Goal: Task Accomplishment & Management: Manage account settings

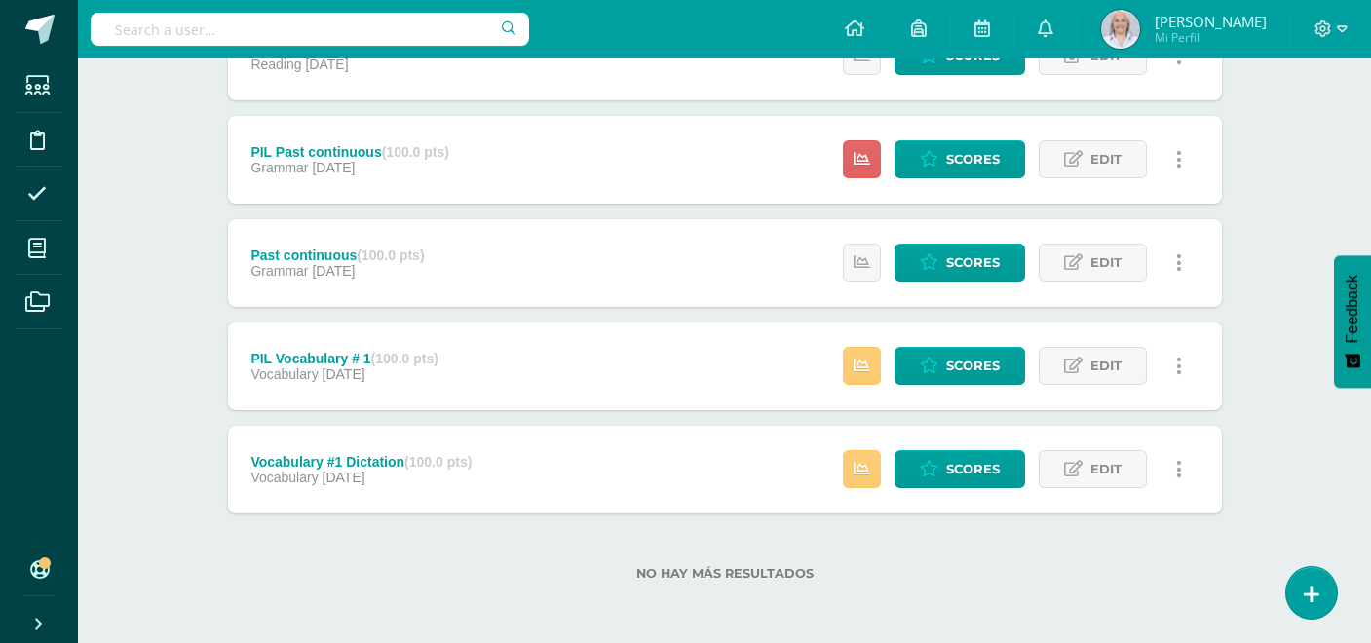
scroll to position [1233, 0]
click at [1007, 362] on link "Scores" at bounding box center [960, 366] width 131 height 38
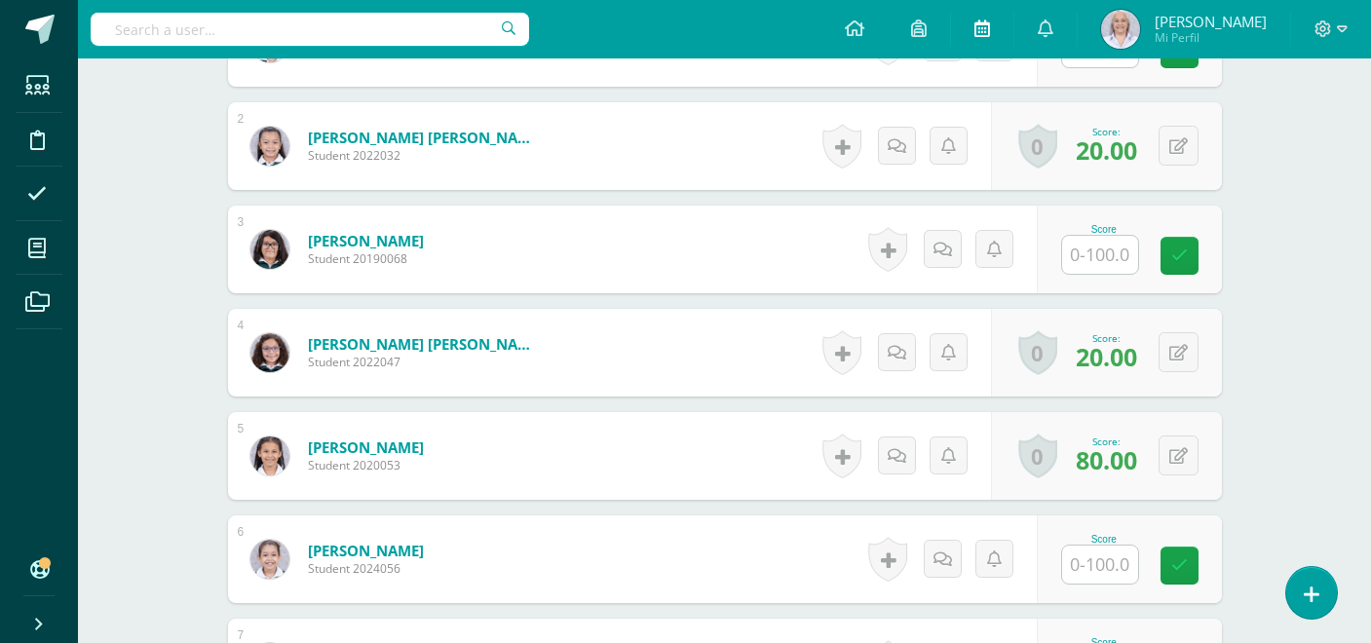
scroll to position [244, 0]
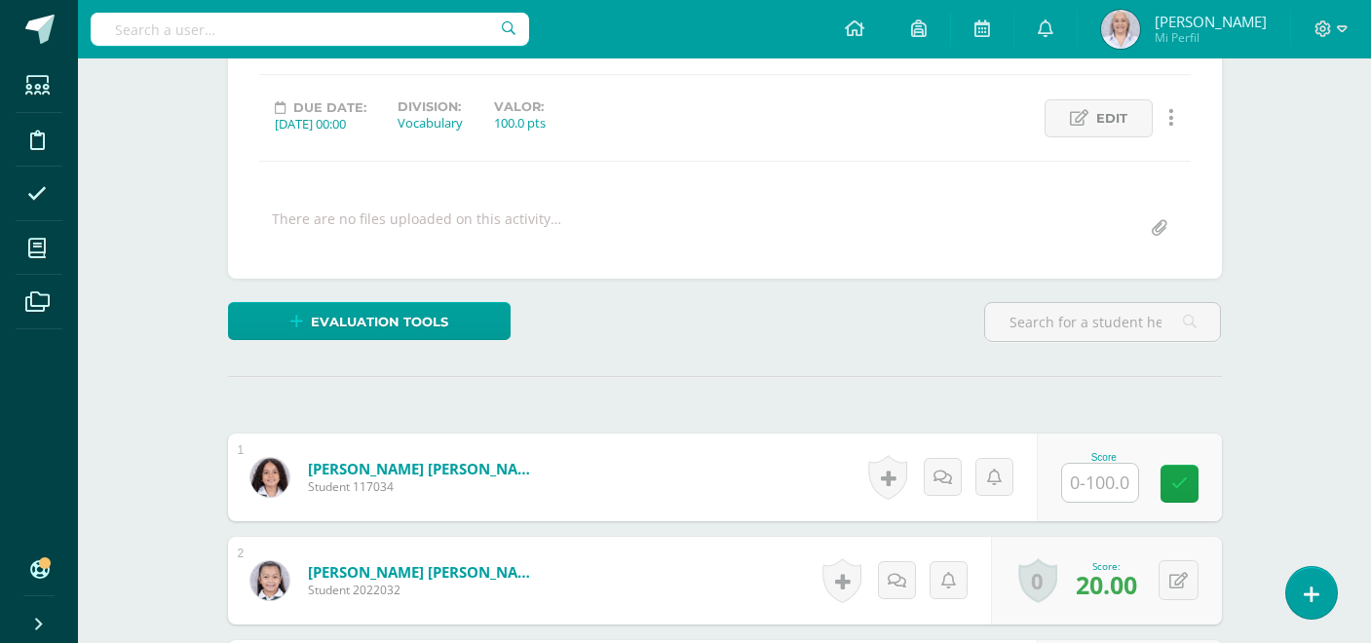
drag, startPoint x: 1175, startPoint y: 575, endPoint x: 1154, endPoint y: 568, distance: 21.6
click at [1175, 575] on icon at bounding box center [1179, 581] width 19 height 17
click at [1138, 599] on link at bounding box center [1140, 587] width 39 height 39
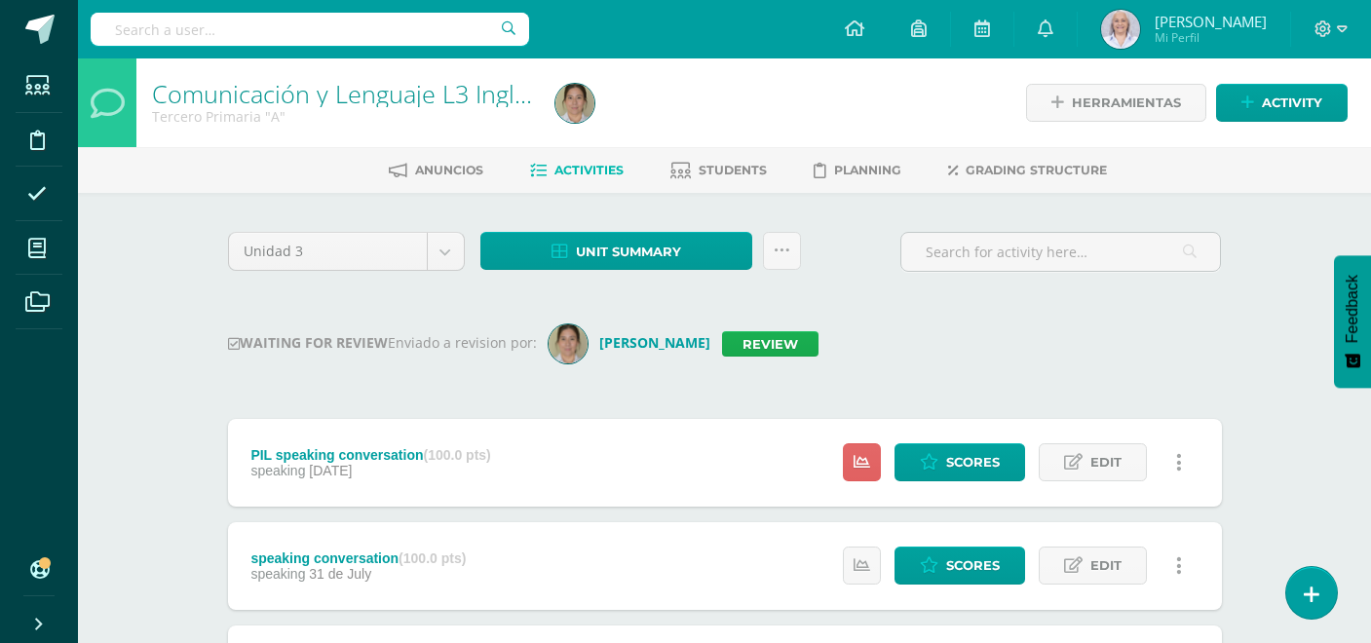
click at [802, 349] on link "Review" at bounding box center [770, 343] width 97 height 25
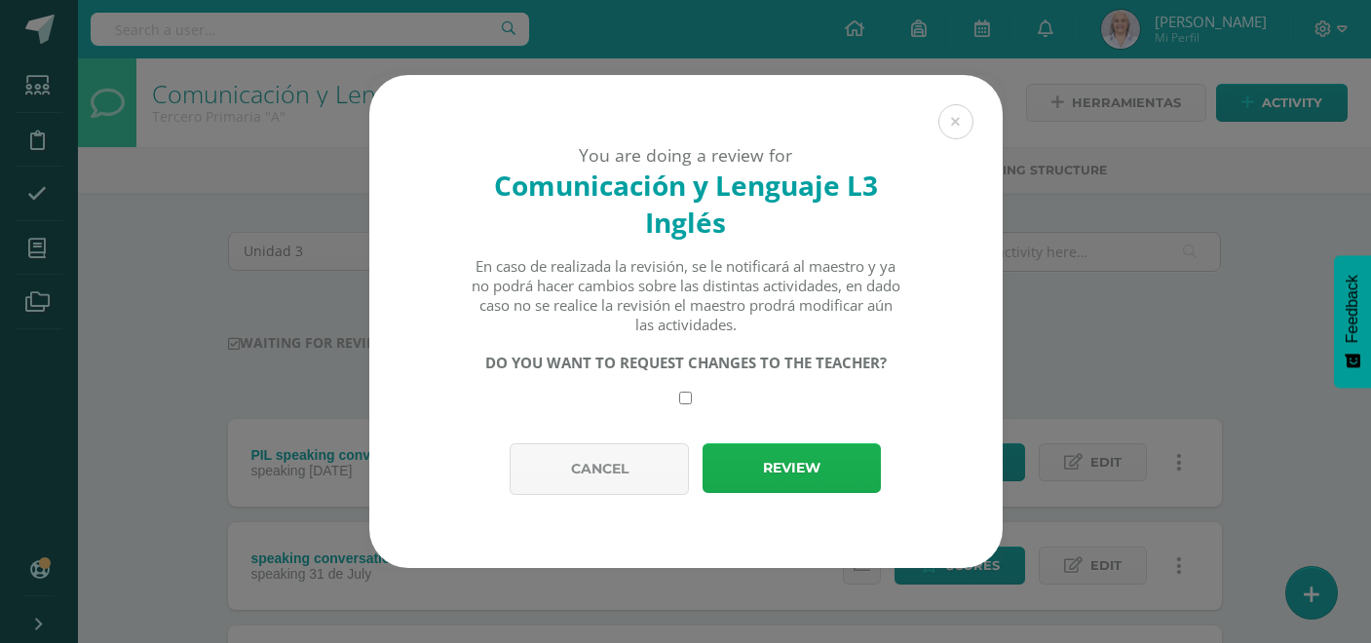
click at [807, 461] on button "Review" at bounding box center [792, 469] width 178 height 50
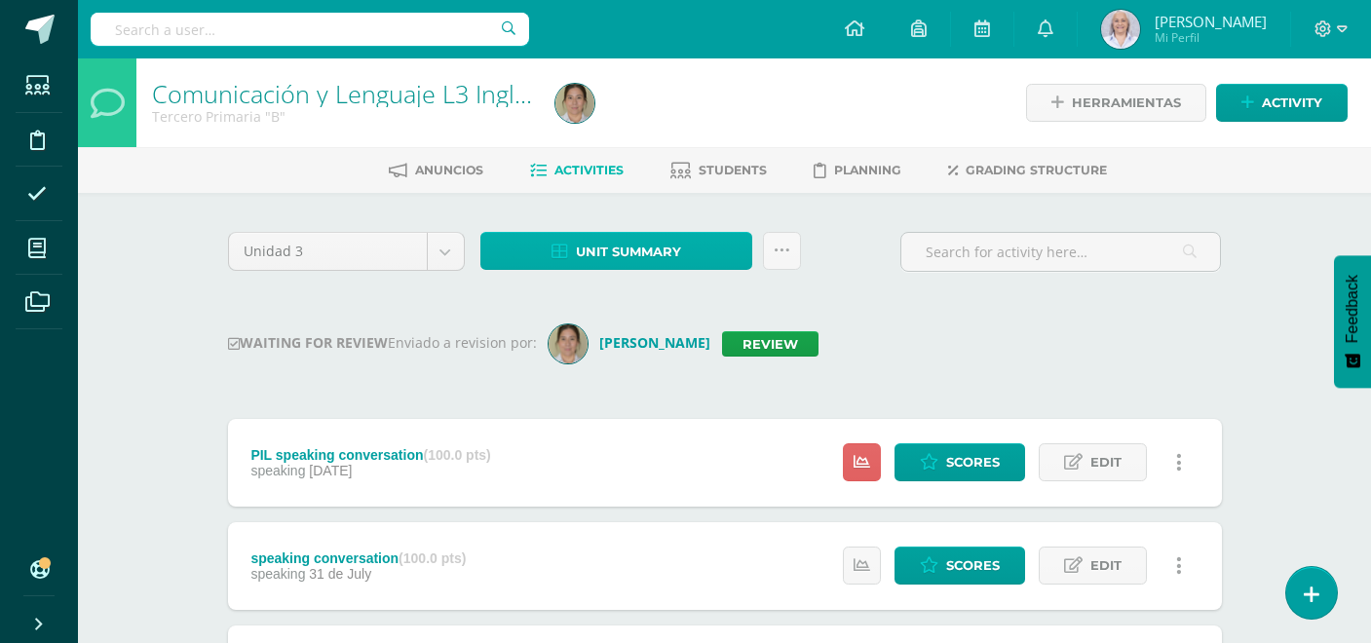
click at [647, 242] on span "Unit summary" at bounding box center [628, 252] width 105 height 36
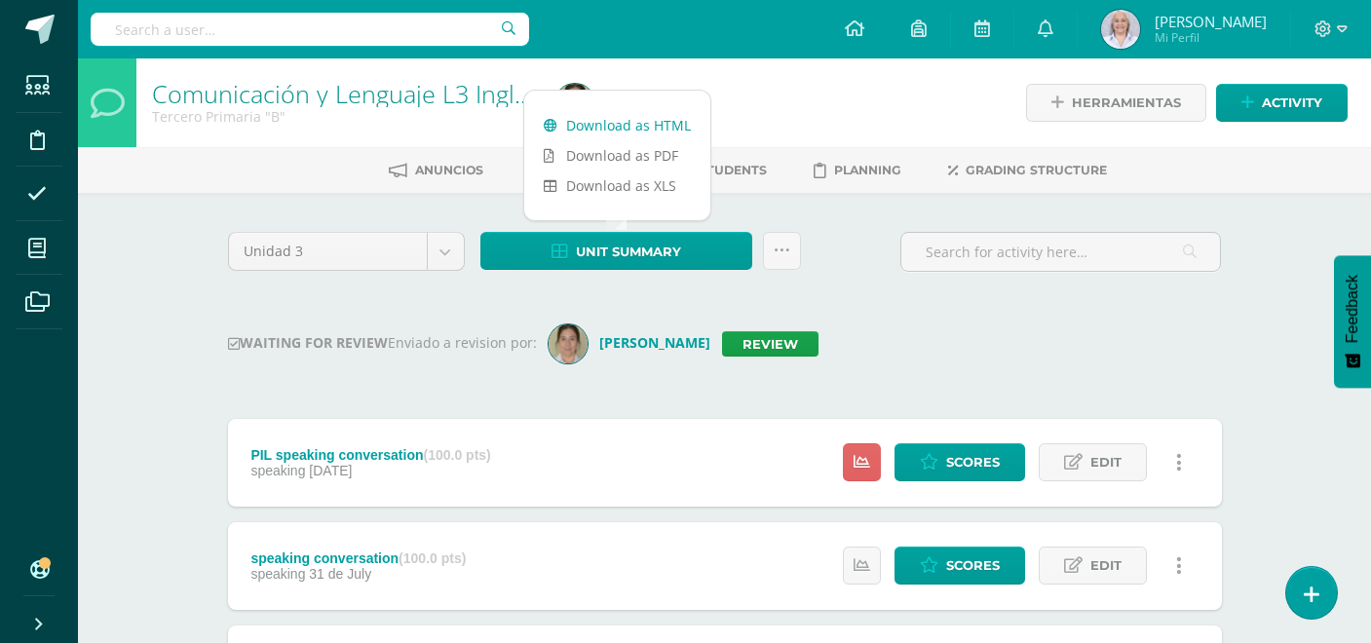
click at [654, 131] on link "Download as HTML" at bounding box center [617, 125] width 186 height 30
click at [764, 346] on link "Review" at bounding box center [770, 343] width 97 height 25
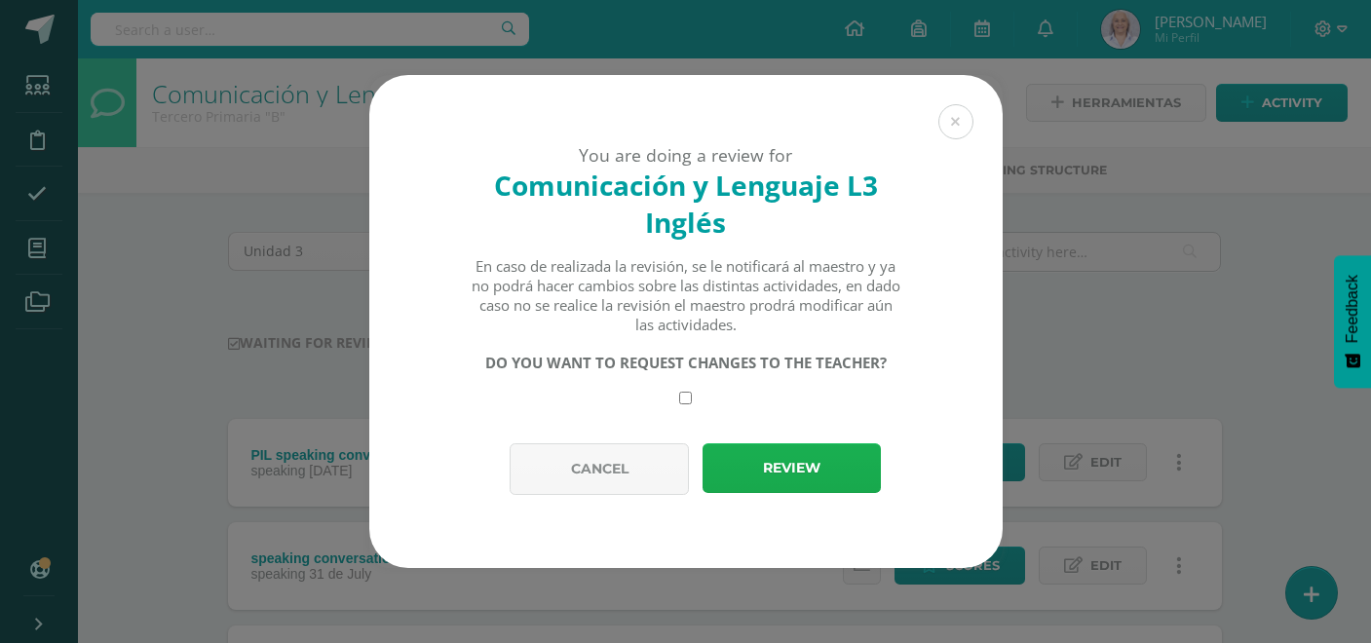
click at [783, 479] on button "Review" at bounding box center [792, 469] width 178 height 50
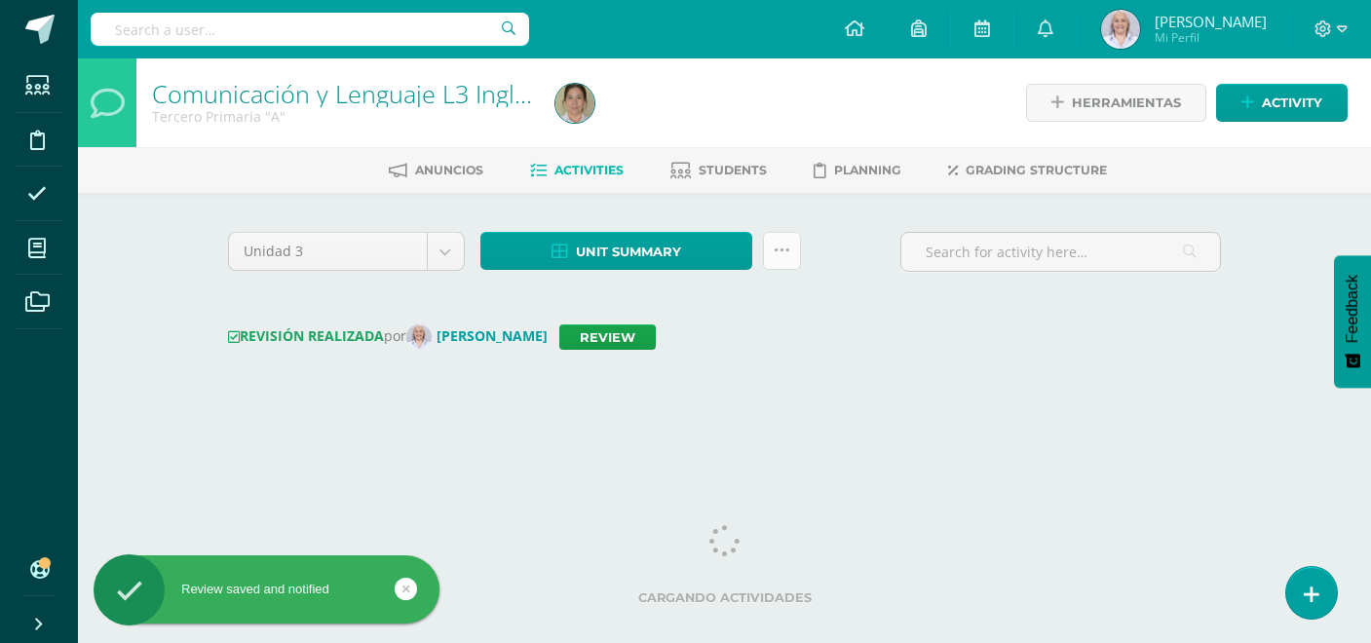
click at [769, 259] on link at bounding box center [782, 251] width 38 height 38
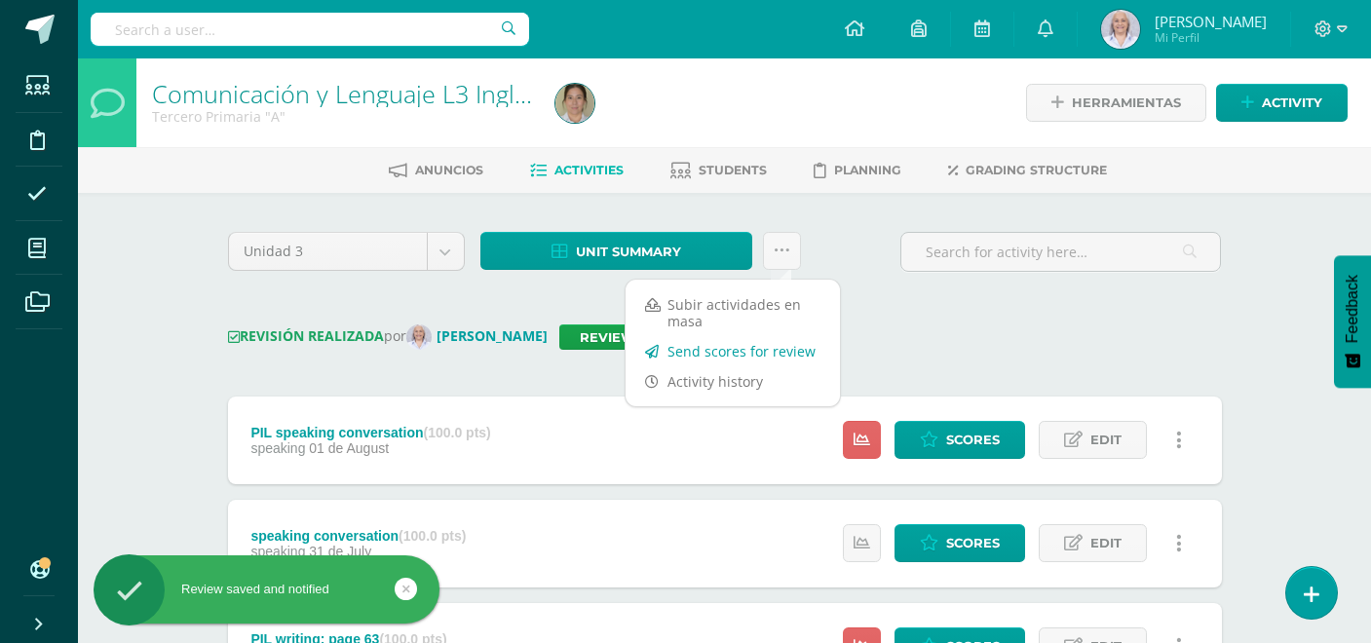
click at [755, 350] on link "Send scores for review" at bounding box center [733, 351] width 214 height 30
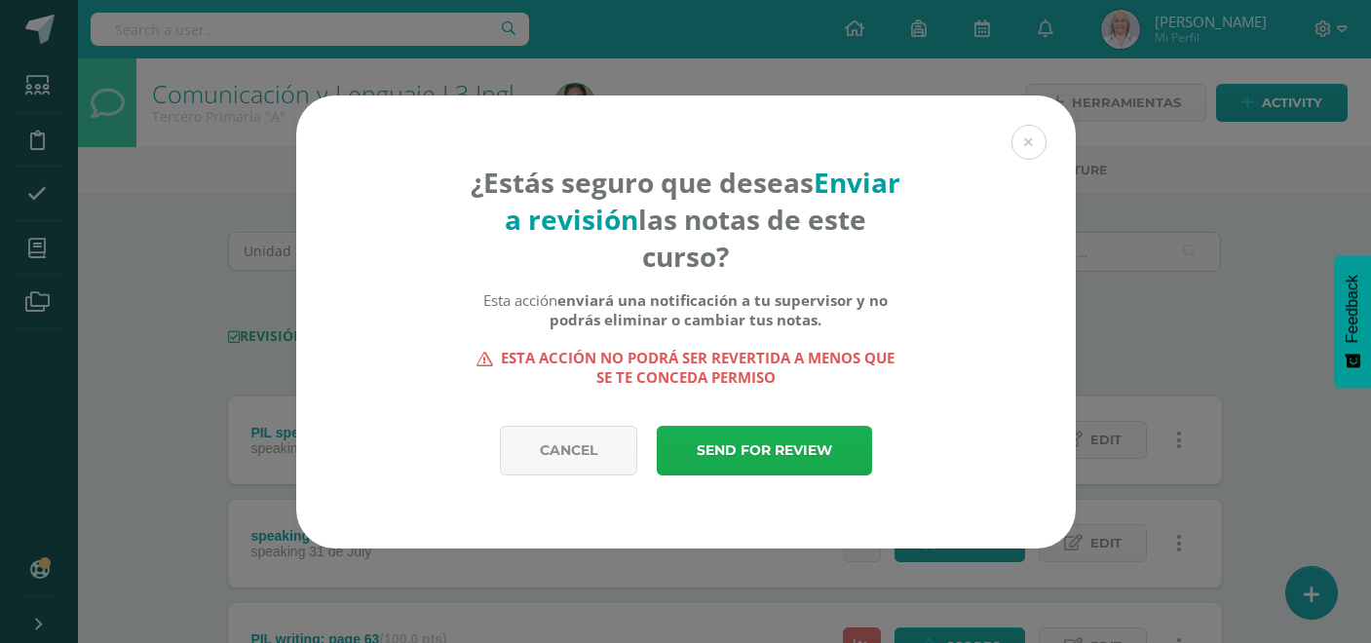
click at [775, 448] on link "Send for review" at bounding box center [764, 451] width 215 height 50
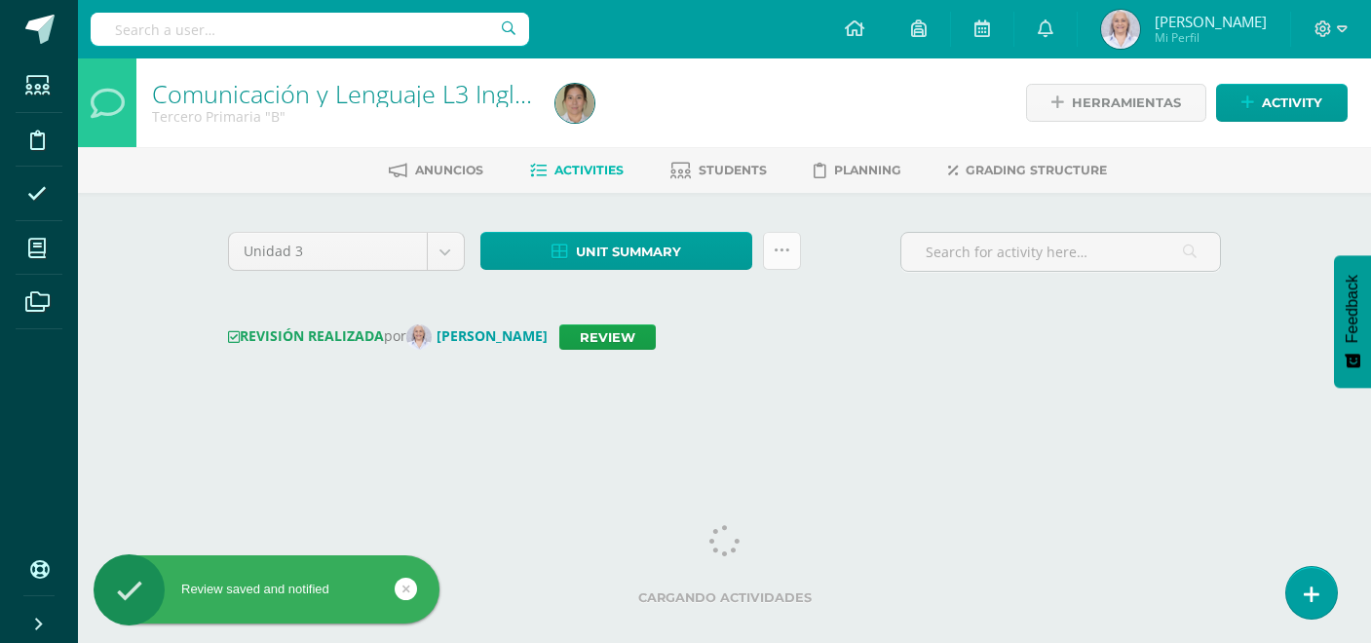
click at [768, 263] on link at bounding box center [782, 251] width 38 height 38
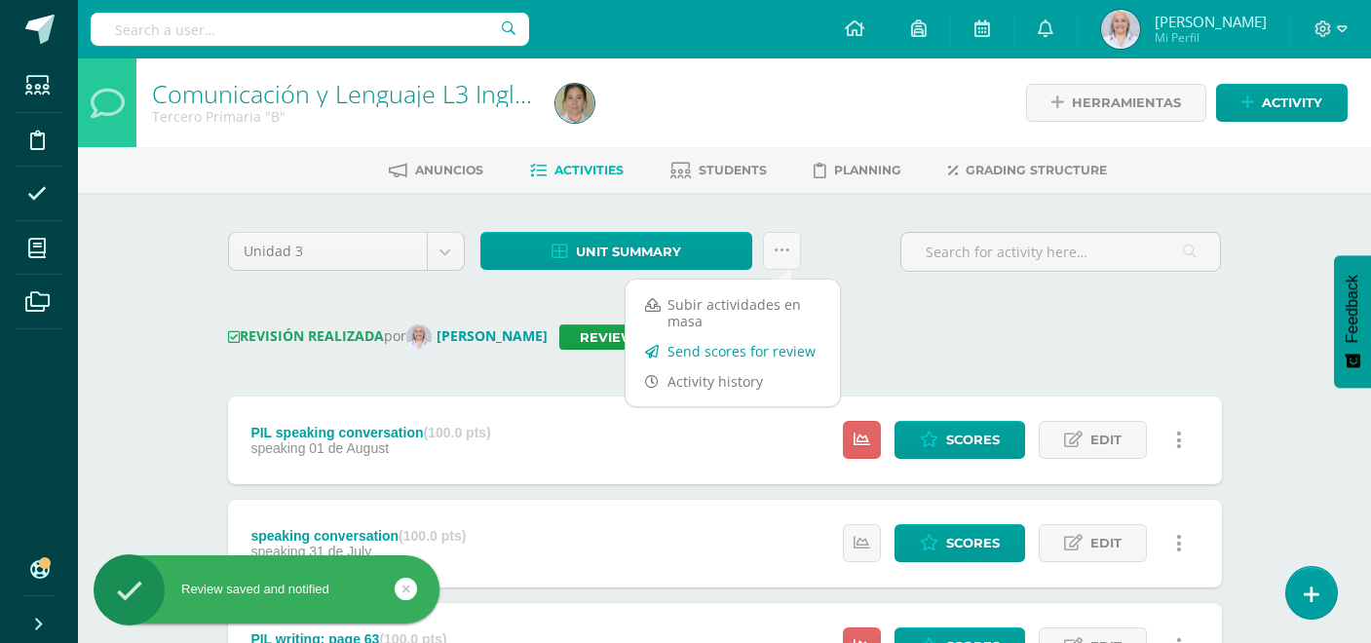
click at [742, 346] on link "Send scores for review" at bounding box center [733, 351] width 214 height 30
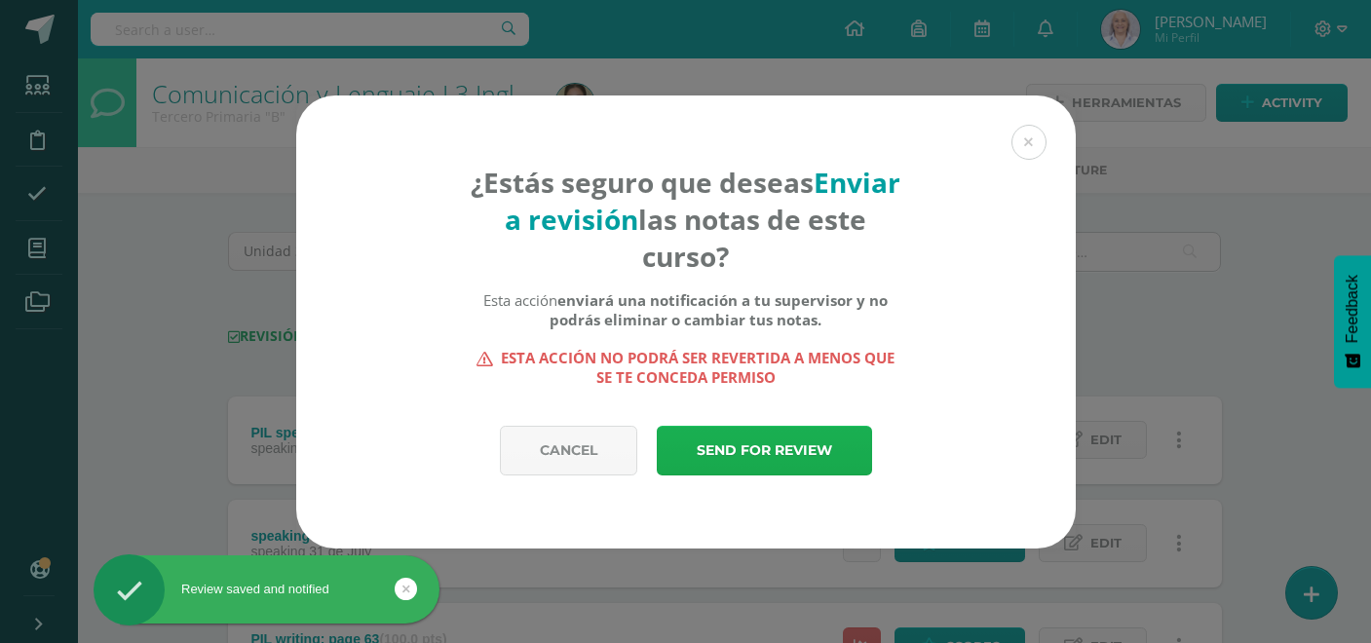
click at [792, 439] on link "Send for review" at bounding box center [764, 451] width 215 height 50
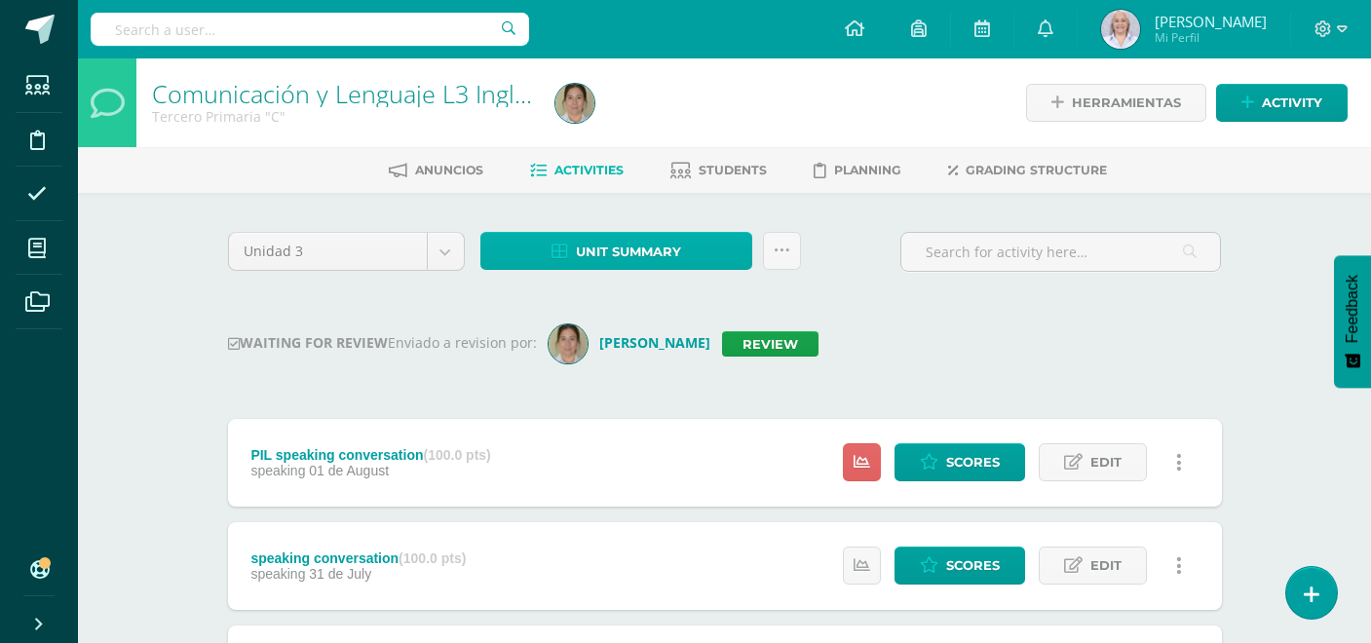
click at [605, 248] on span "Unit summary" at bounding box center [628, 252] width 105 height 36
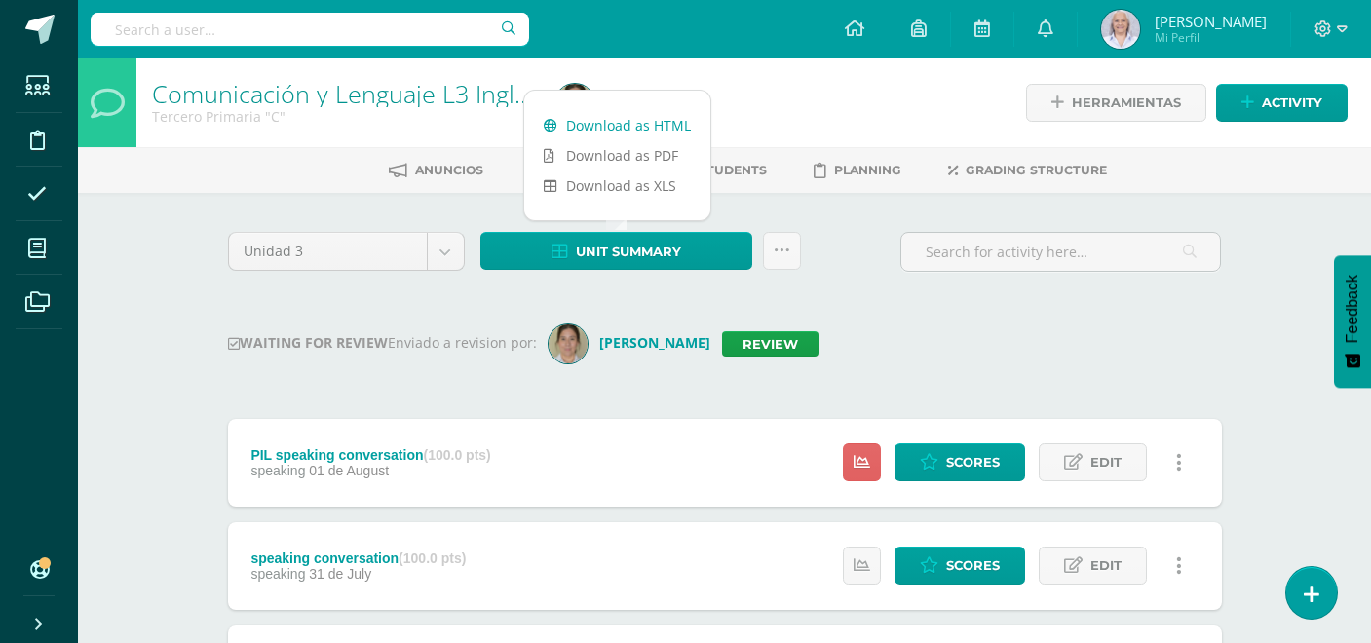
click at [599, 120] on link "Download as HTML" at bounding box center [617, 125] width 186 height 30
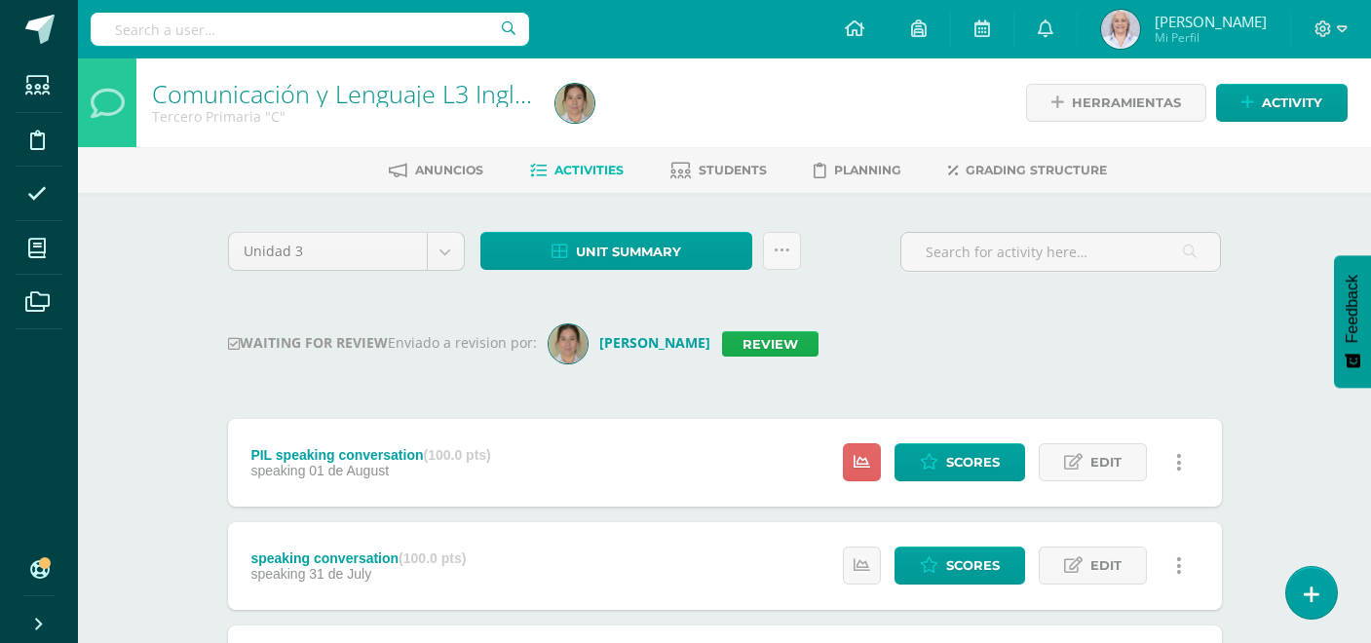
click at [803, 343] on link "Review" at bounding box center [770, 343] width 97 height 25
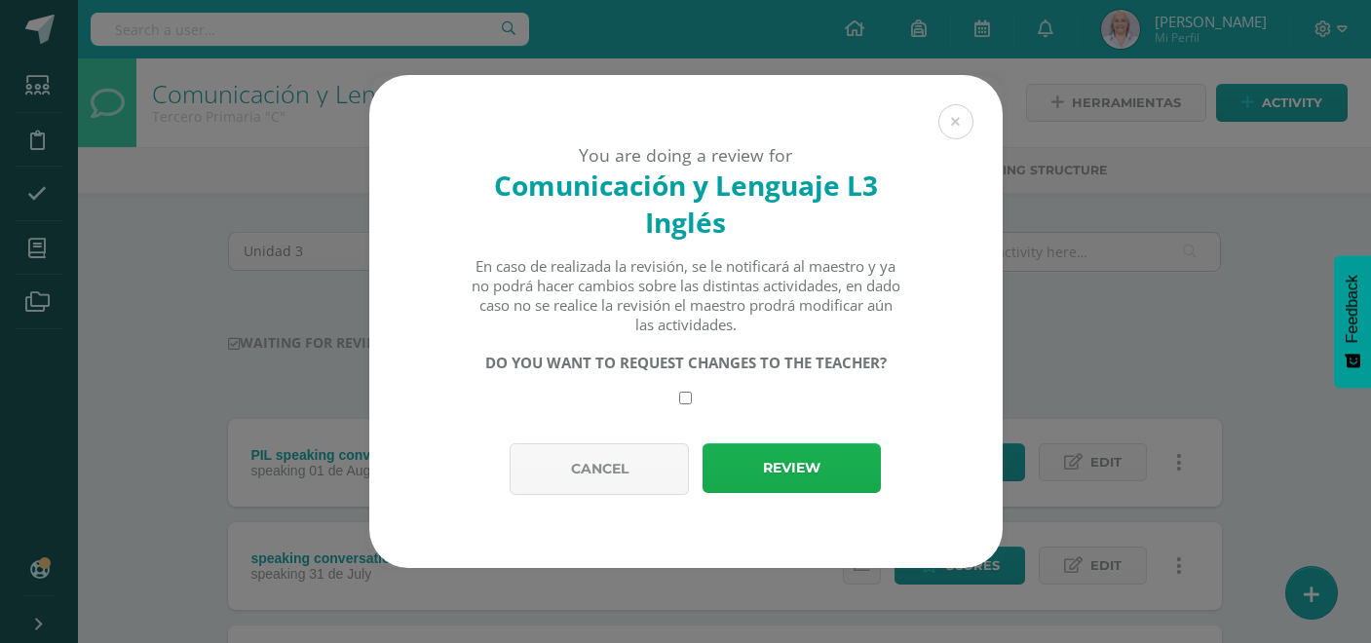
click at [783, 485] on button "Review" at bounding box center [792, 469] width 178 height 50
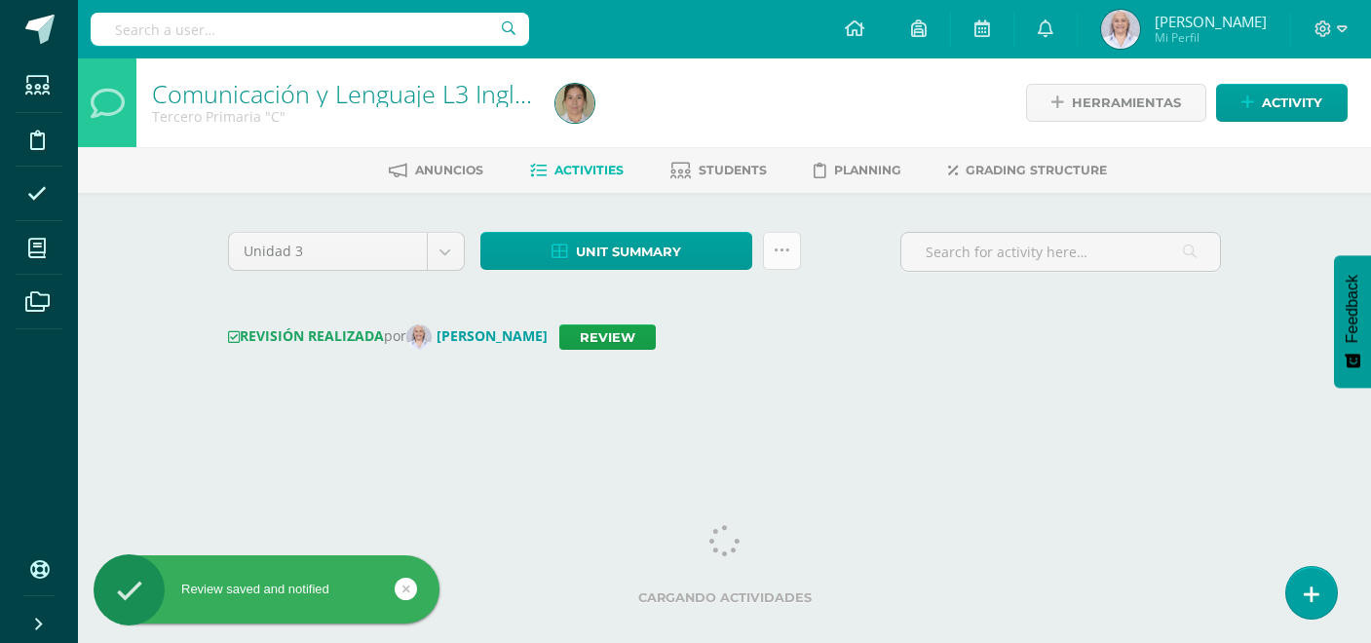
click at [779, 261] on link at bounding box center [782, 251] width 38 height 38
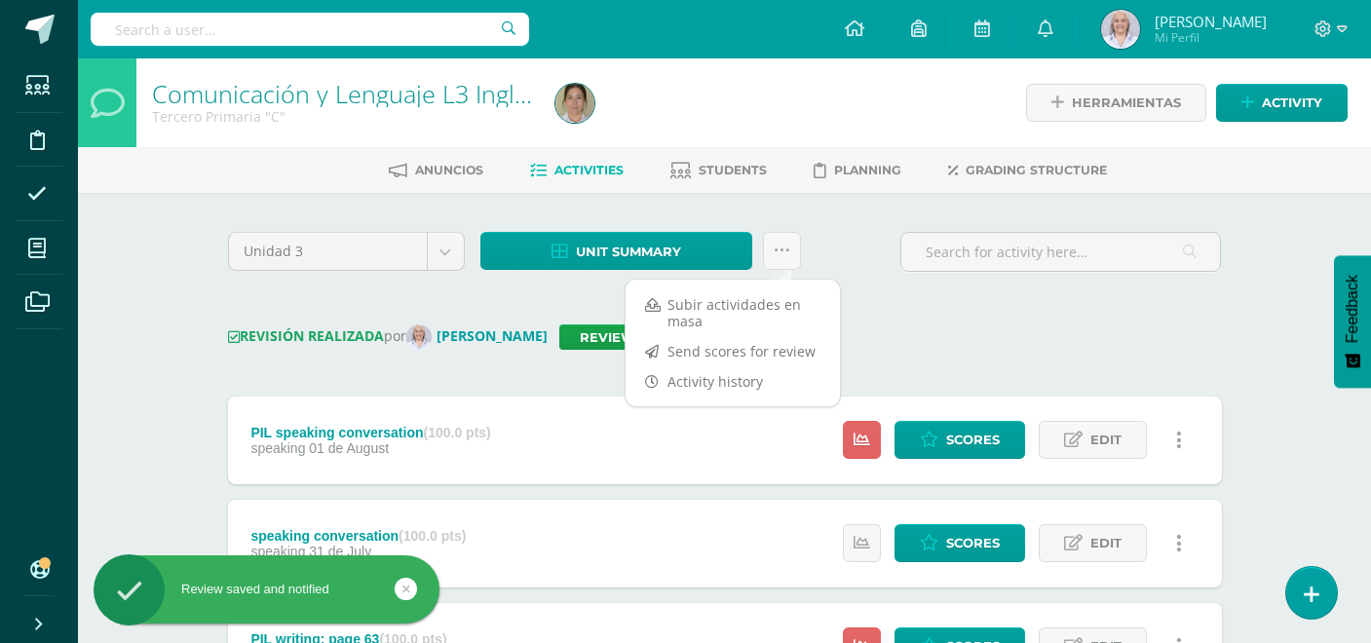
drag, startPoint x: 757, startPoint y: 349, endPoint x: 784, endPoint y: 352, distance: 26.5
click at [757, 349] on link "Send scores for review" at bounding box center [733, 351] width 214 height 30
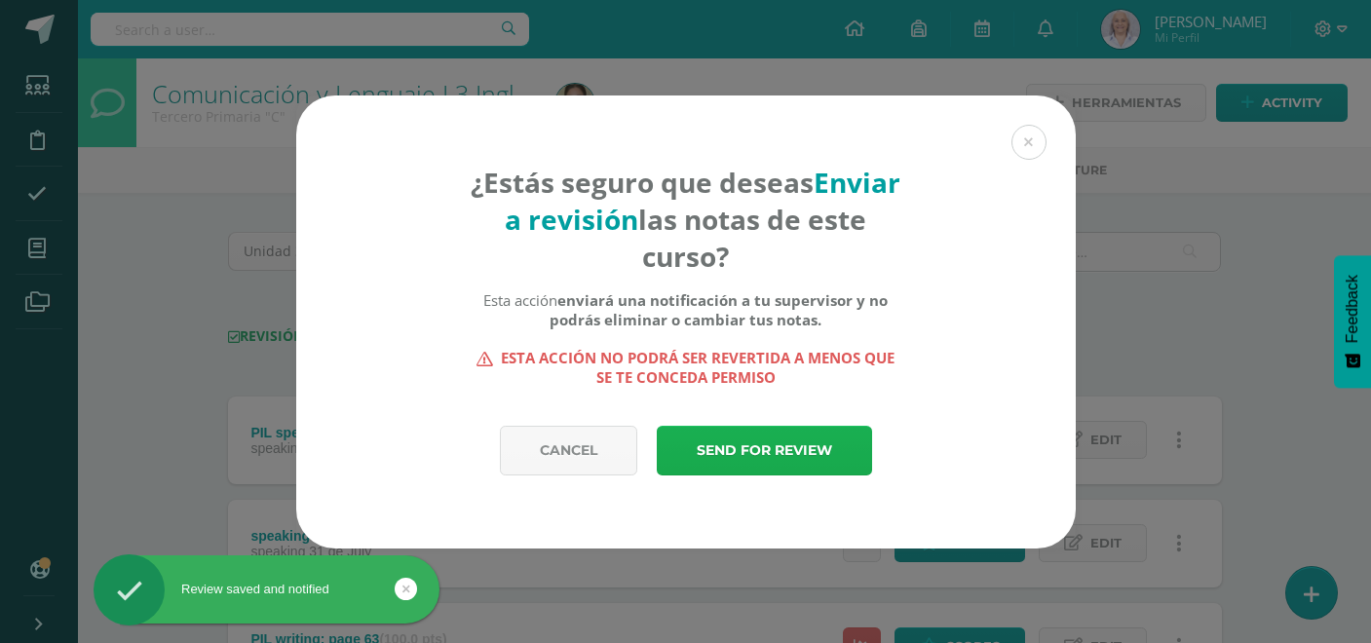
click at [766, 440] on link "Send for review" at bounding box center [764, 451] width 215 height 50
